Goal: Transaction & Acquisition: Book appointment/travel/reservation

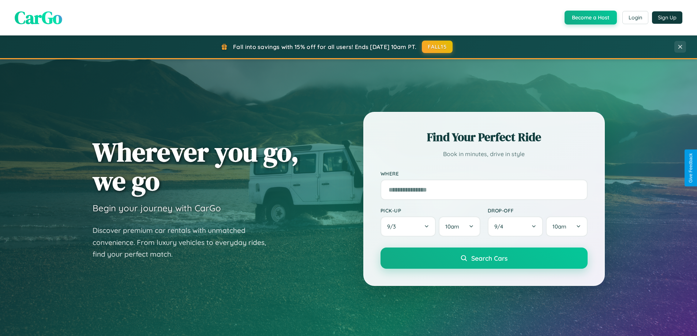
scroll to position [644, 0]
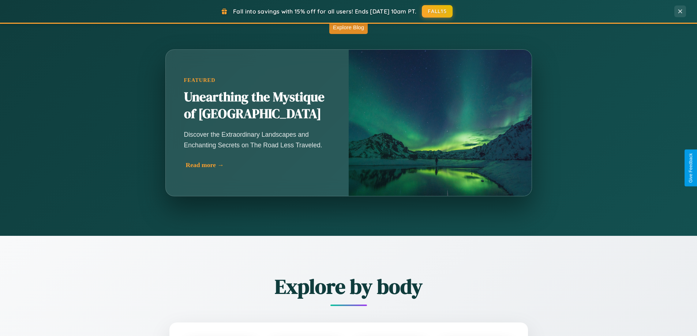
click at [258, 165] on div "Read more →" at bounding box center [259, 165] width 146 height 8
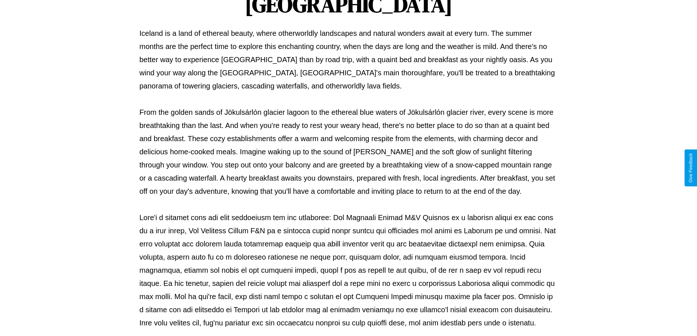
scroll to position [237, 0]
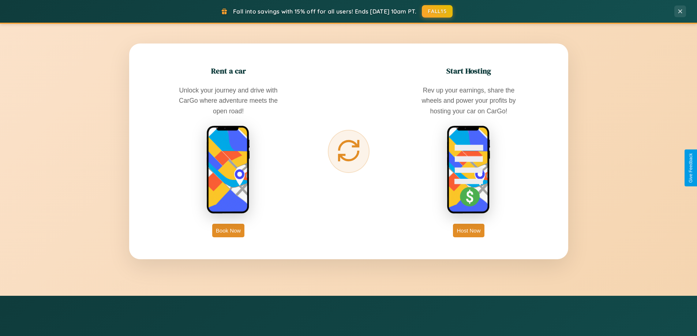
scroll to position [1176, 0]
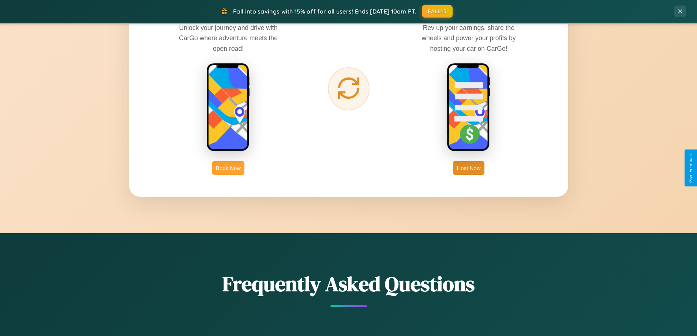
click at [228, 168] on button "Book Now" at bounding box center [228, 168] width 32 height 14
